Goal: Transaction & Acquisition: Book appointment/travel/reservation

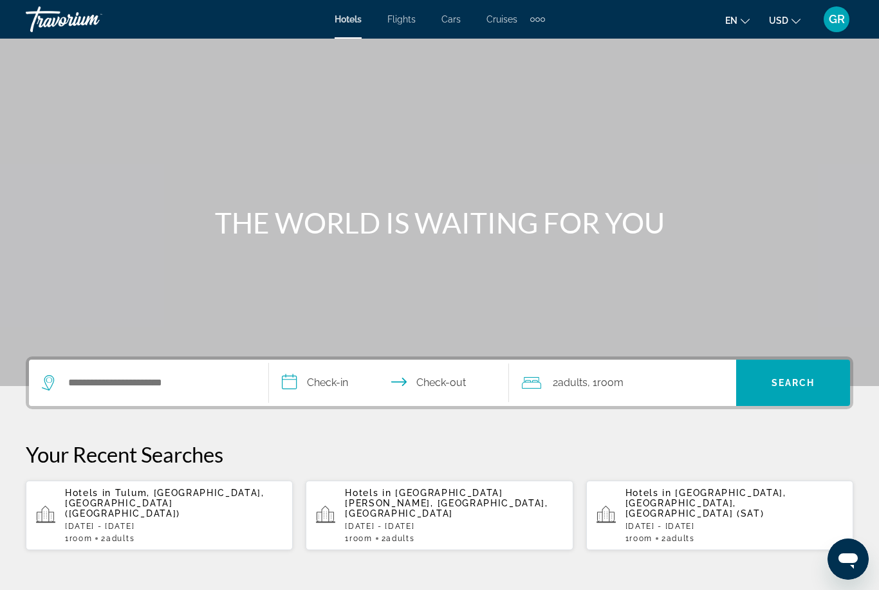
click at [203, 522] on p "[DATE] - [DATE]" at bounding box center [174, 526] width 218 height 9
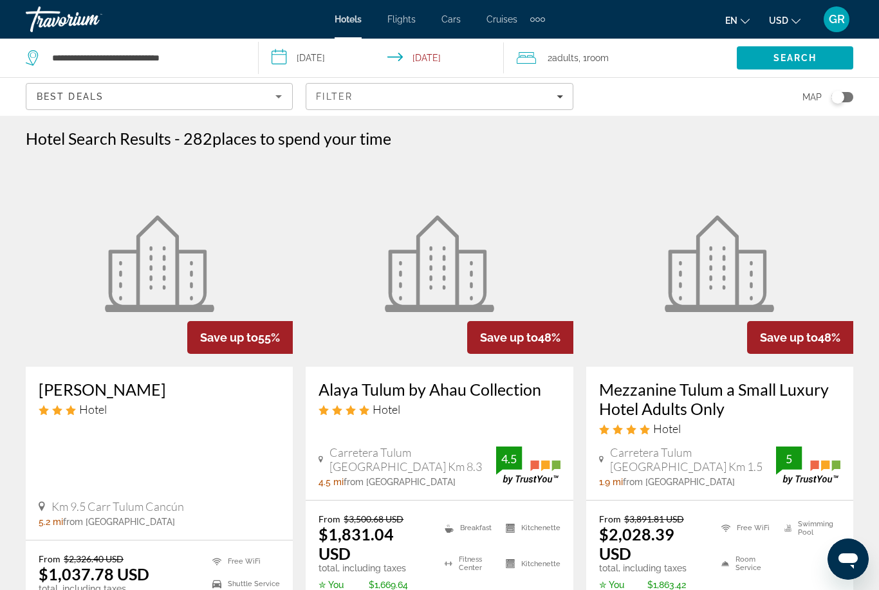
click at [443, 104] on span "Filters" at bounding box center [439, 96] width 266 height 31
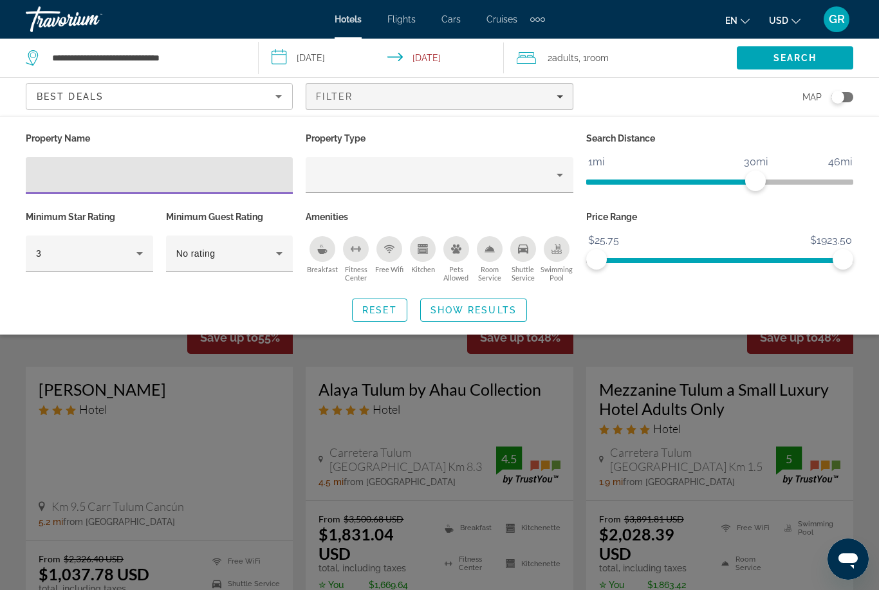
click at [205, 177] on input "Hotel Filters" at bounding box center [159, 175] width 247 height 15
type input "*****"
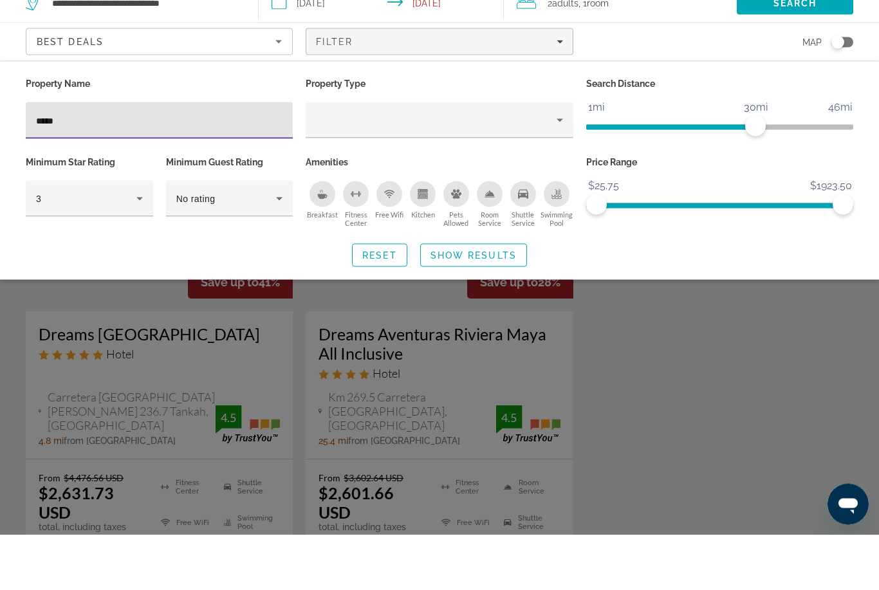
click at [505, 305] on span "Show Results" at bounding box center [474, 310] width 86 height 10
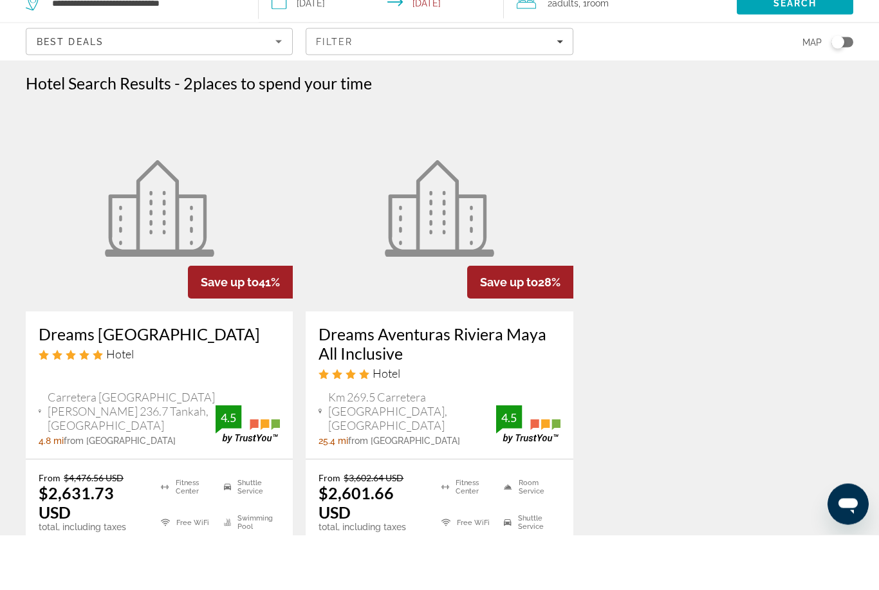
scroll to position [55, 0]
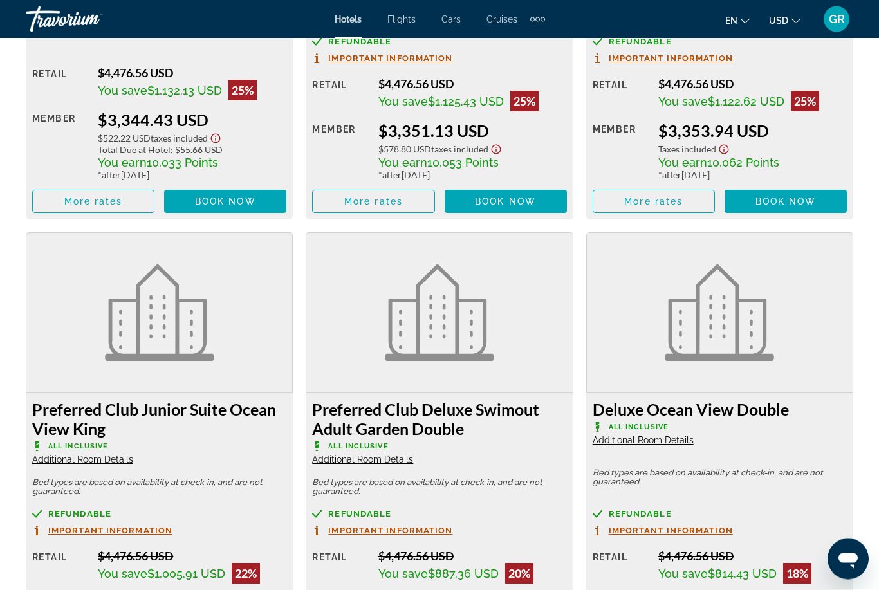
scroll to position [4177, 0]
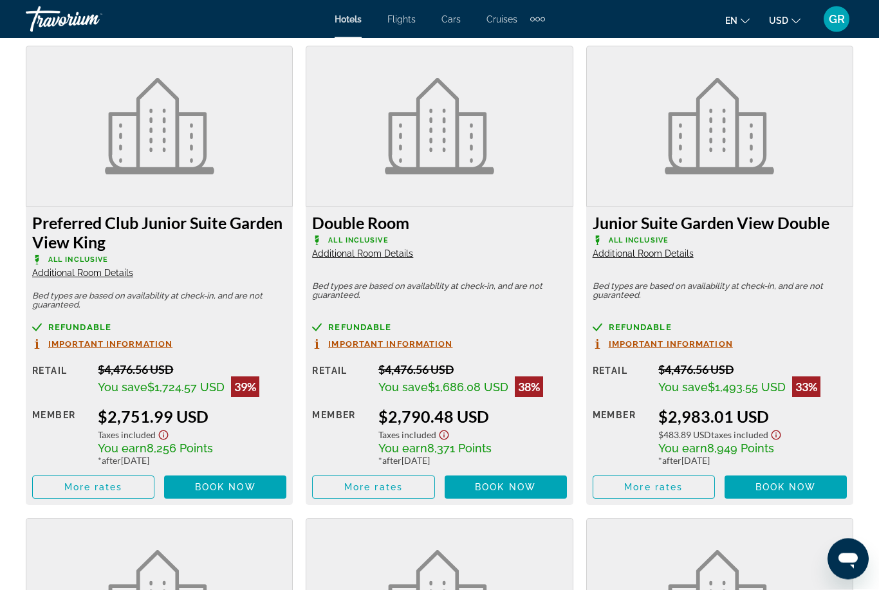
scroll to position [2456, 0]
